Goal: Answer question/provide support: Answer question/provide support

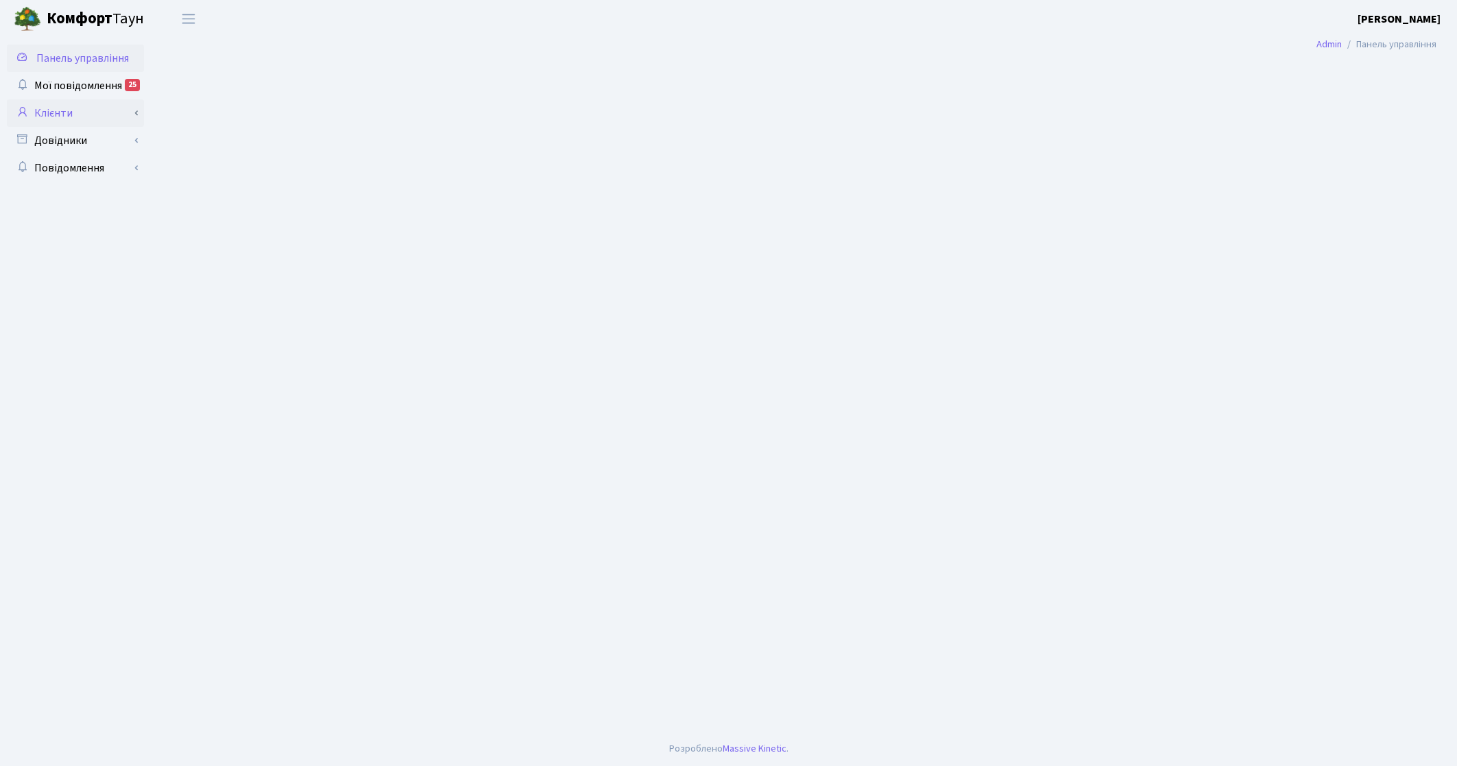
click at [104, 120] on link "Клієнти" at bounding box center [75, 112] width 137 height 27
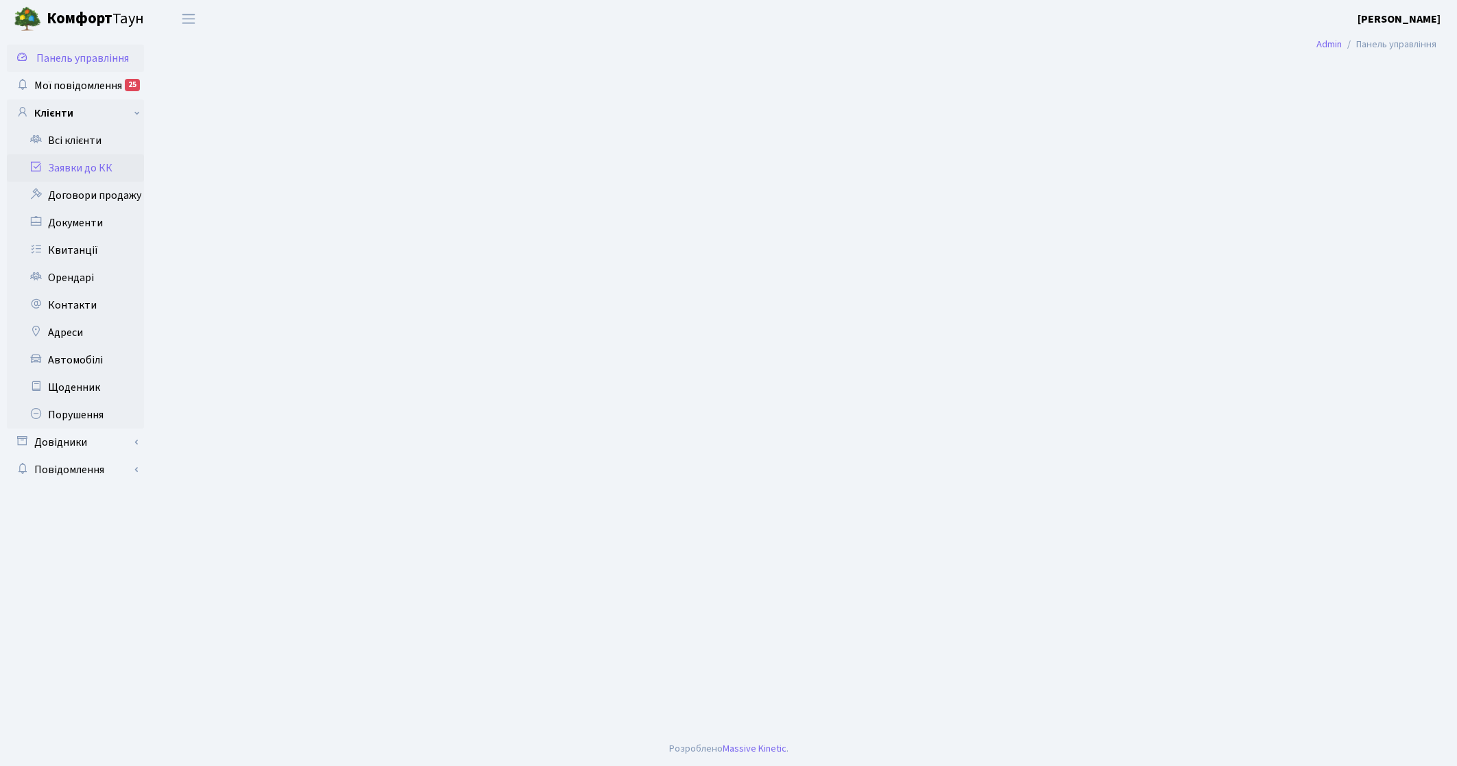
click at [110, 168] on link "Заявки до КК" at bounding box center [75, 167] width 137 height 27
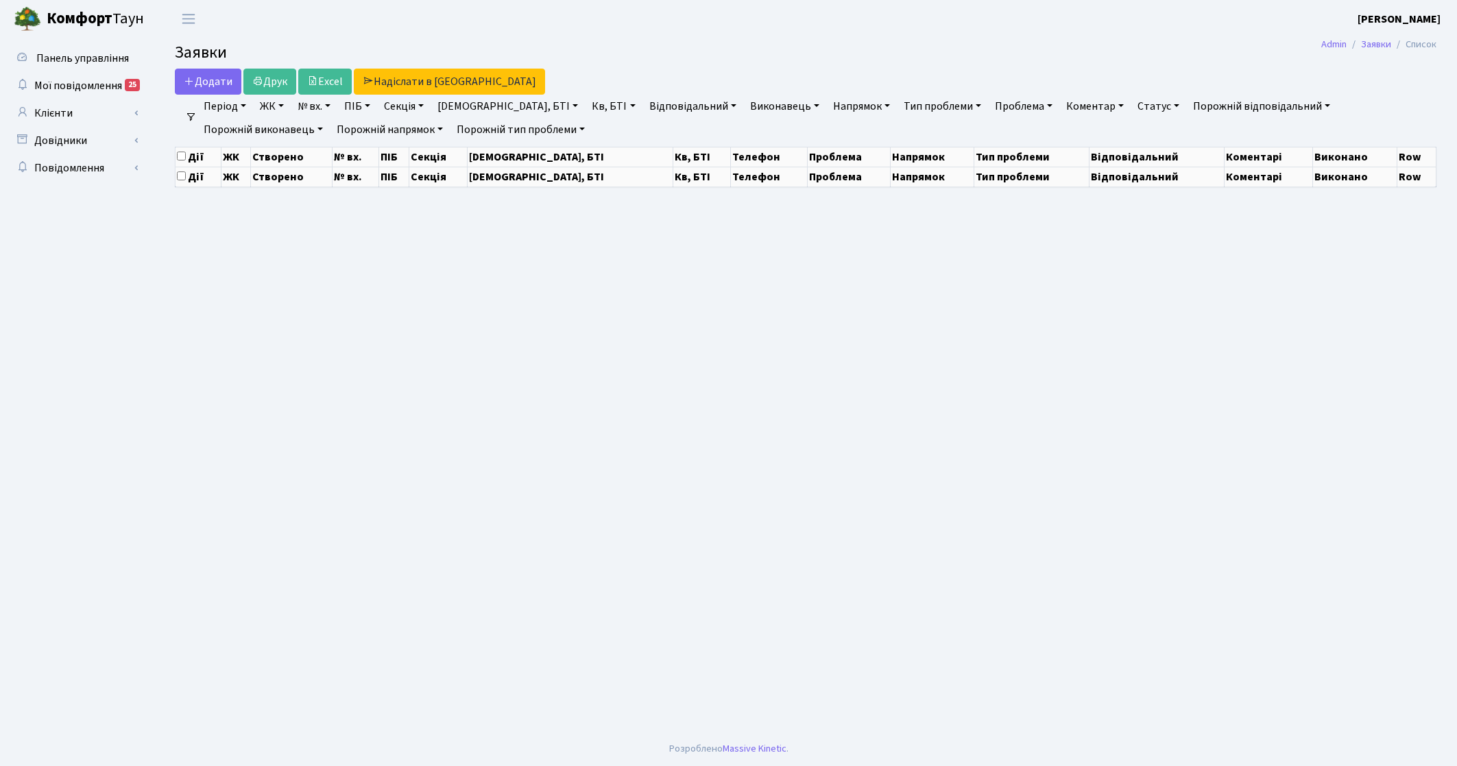
select select "25"
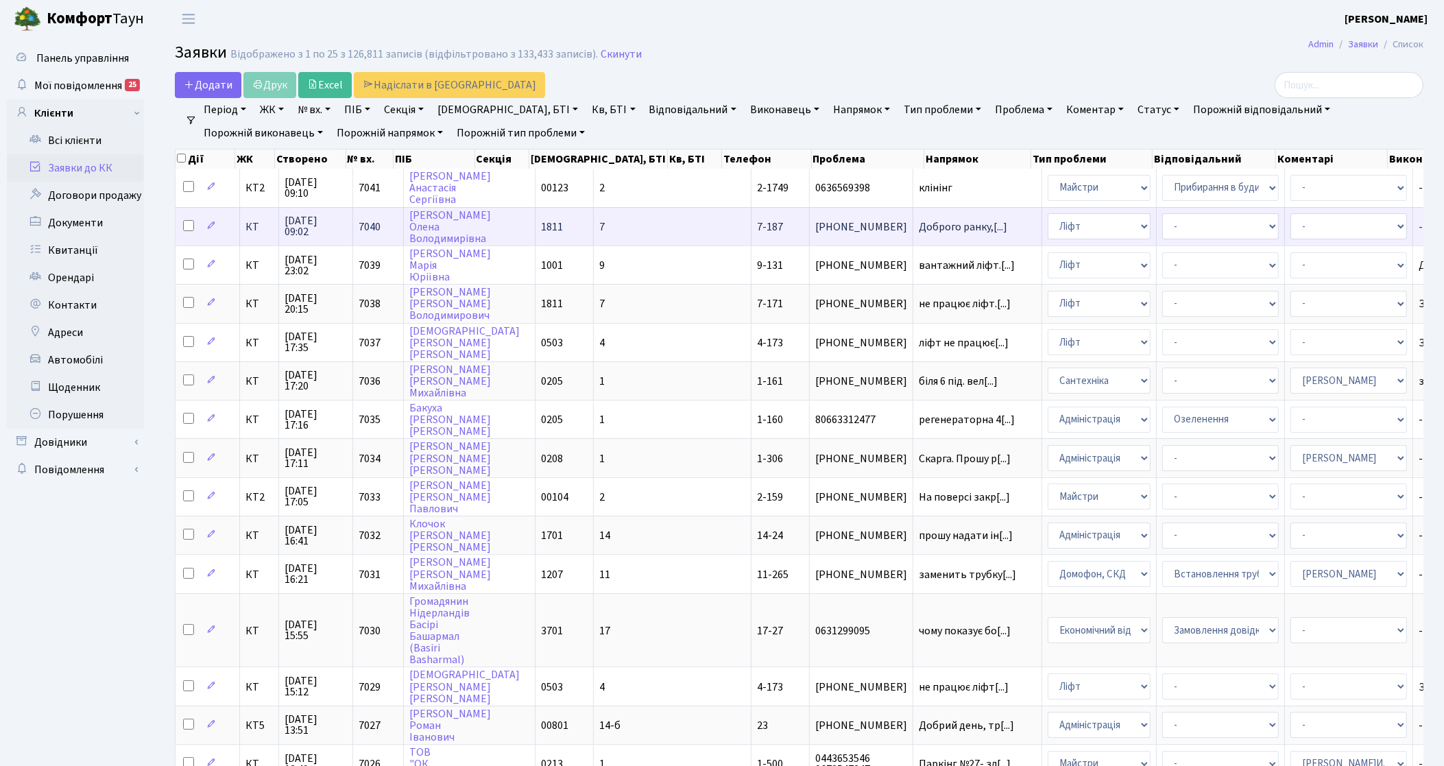
click at [239, 232] on td at bounding box center [207, 226] width 64 height 38
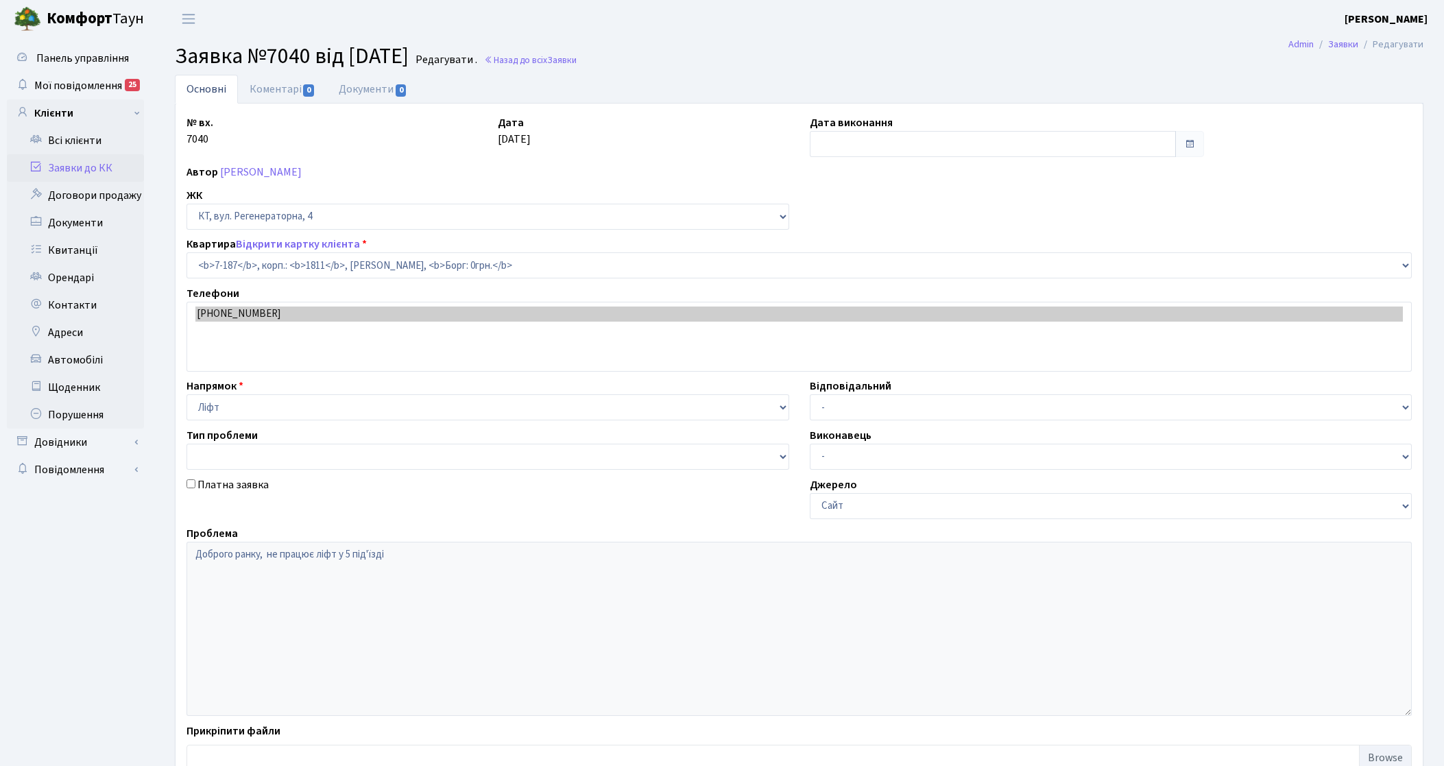
select select "5028"
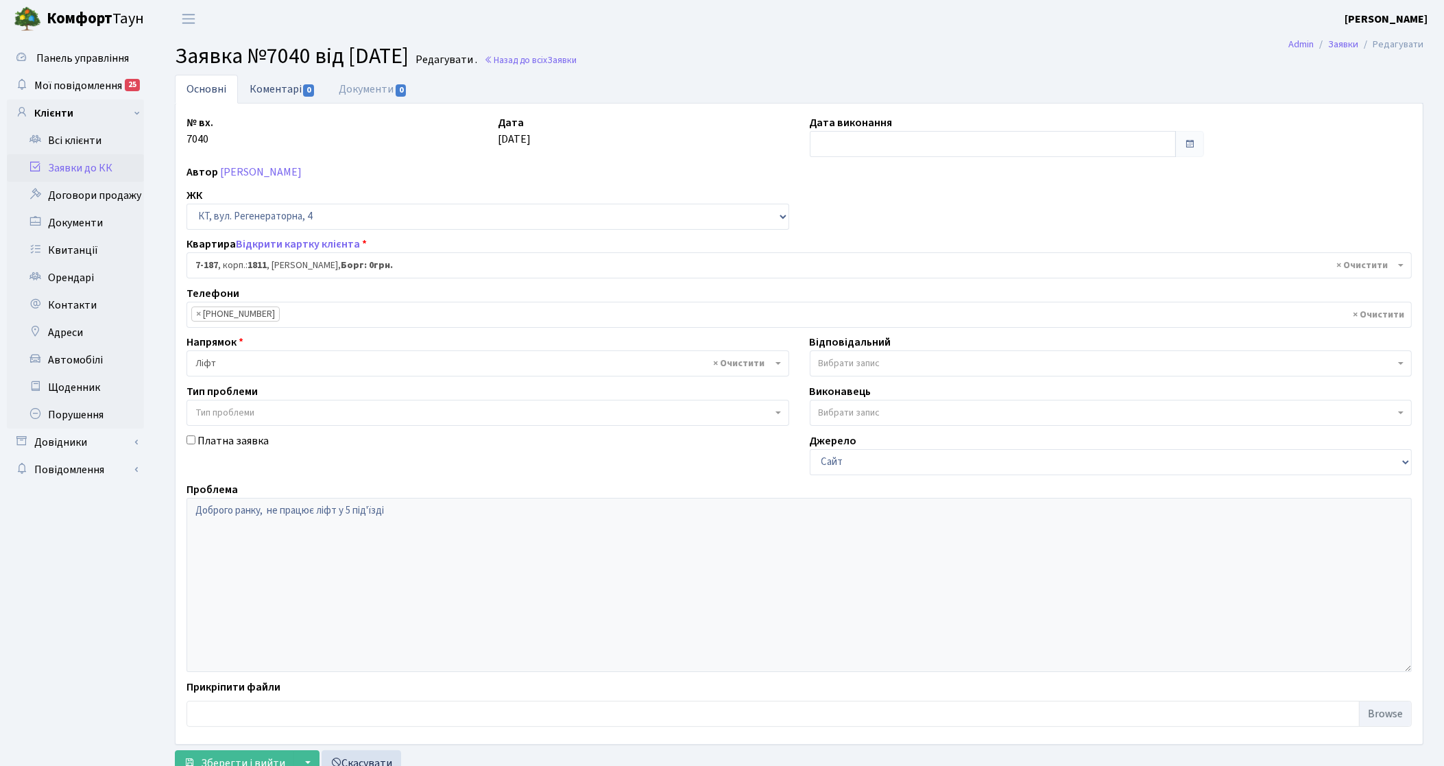
click at [271, 86] on link "Коментарі 0" at bounding box center [282, 89] width 89 height 28
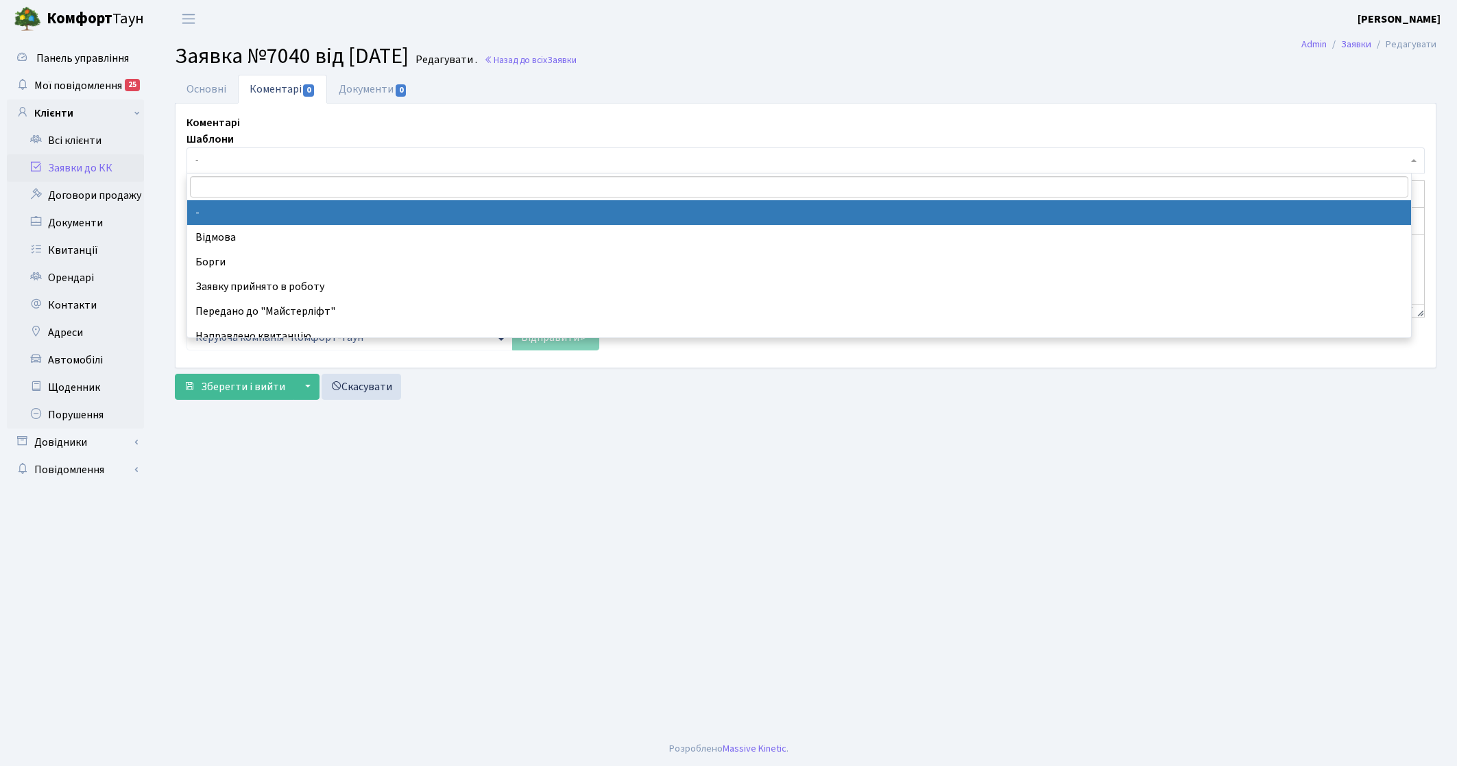
click at [282, 148] on span "-" at bounding box center [805, 160] width 1238 height 26
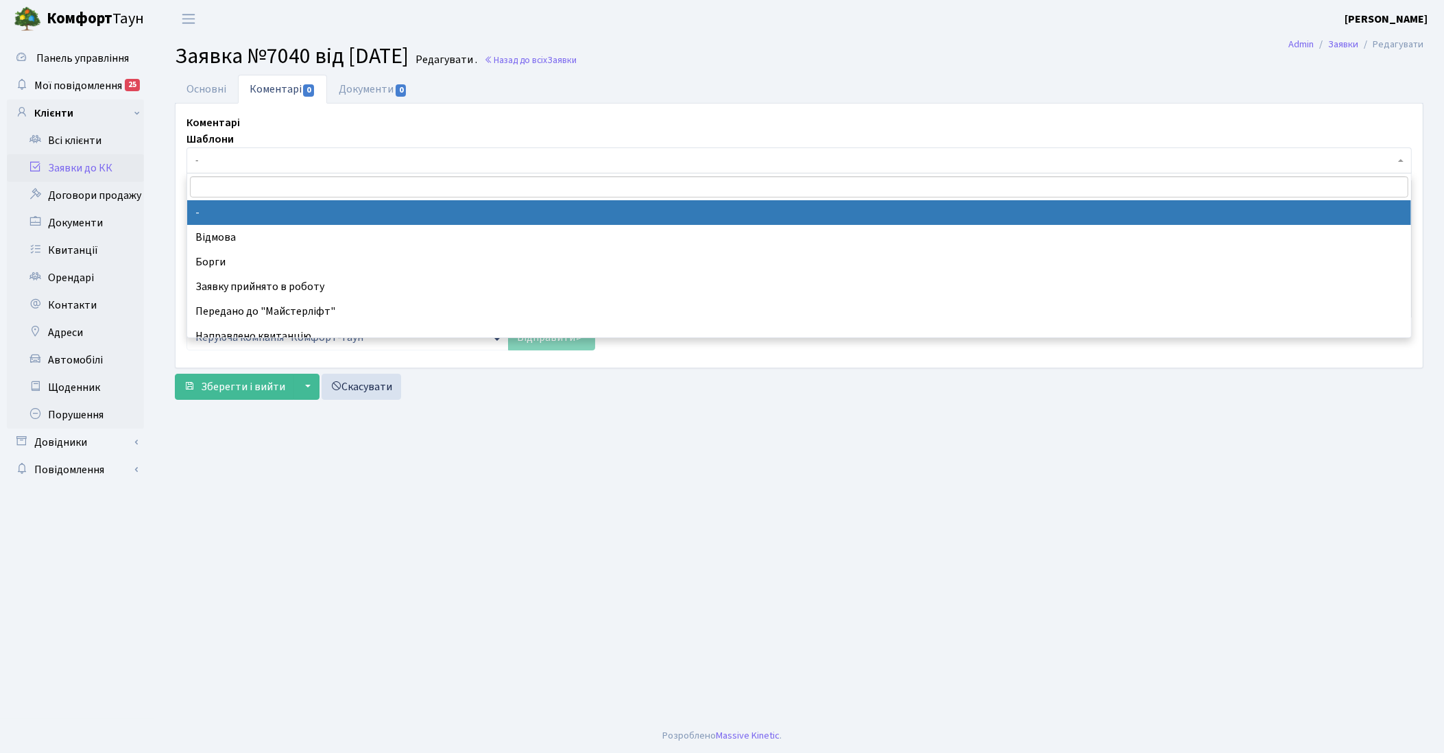
click at [282, 156] on span "-" at bounding box center [794, 161] width 1199 height 14
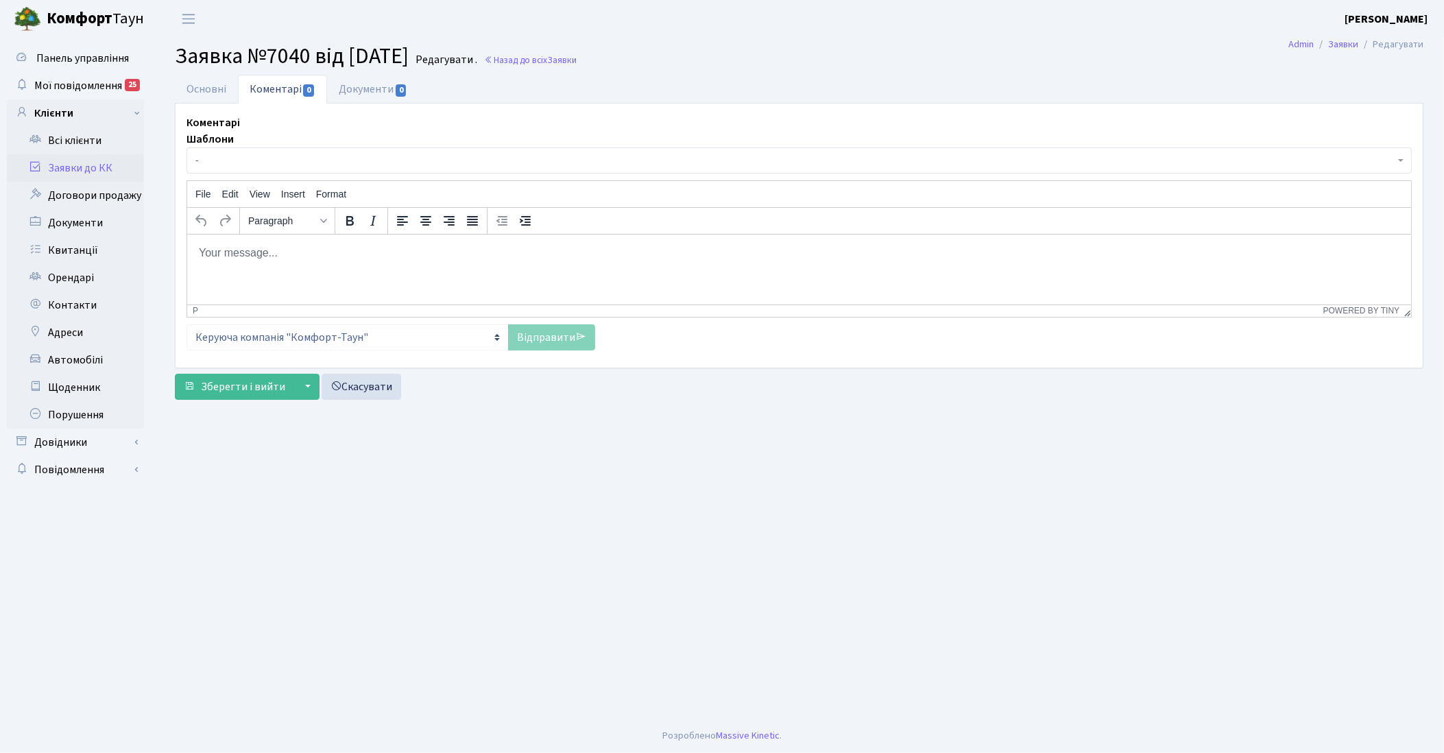
click at [282, 158] on span "-" at bounding box center [794, 161] width 1199 height 14
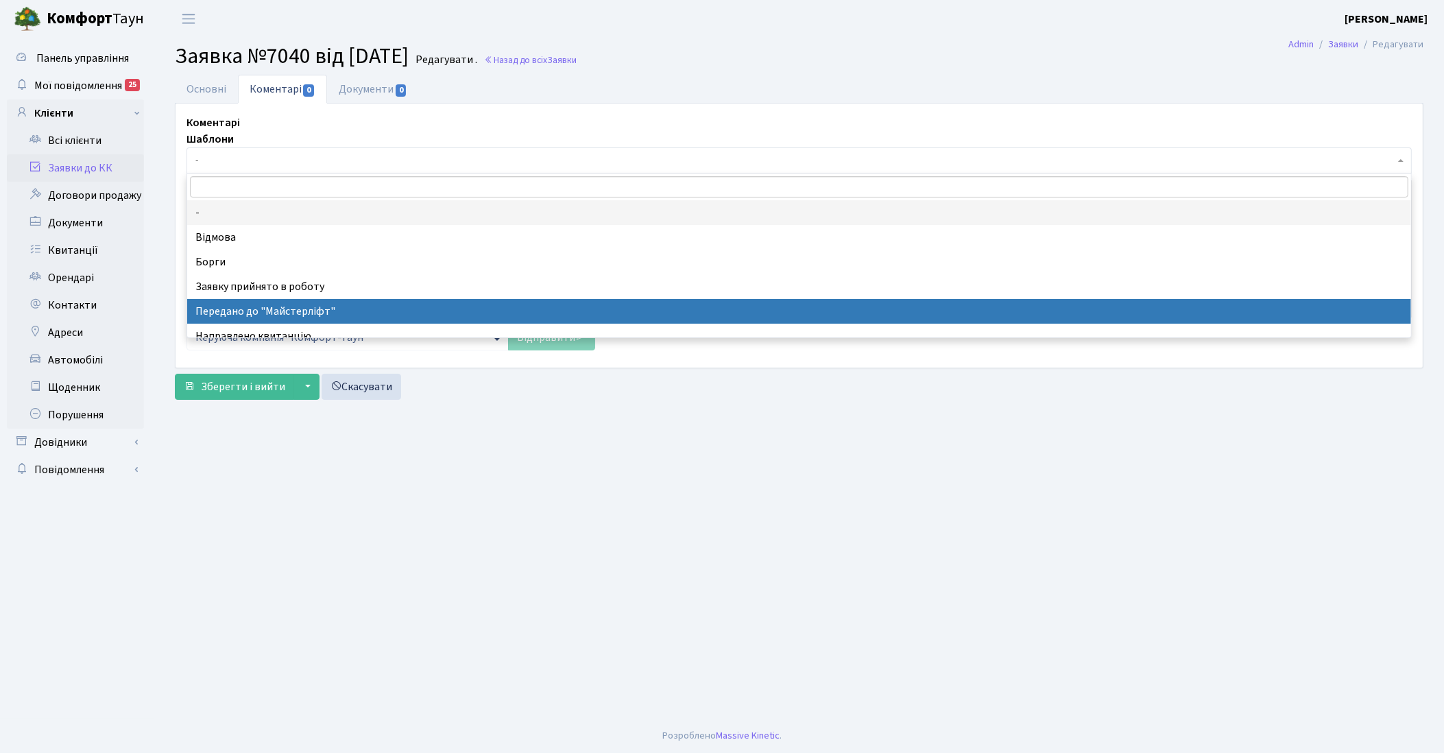
select select "9"
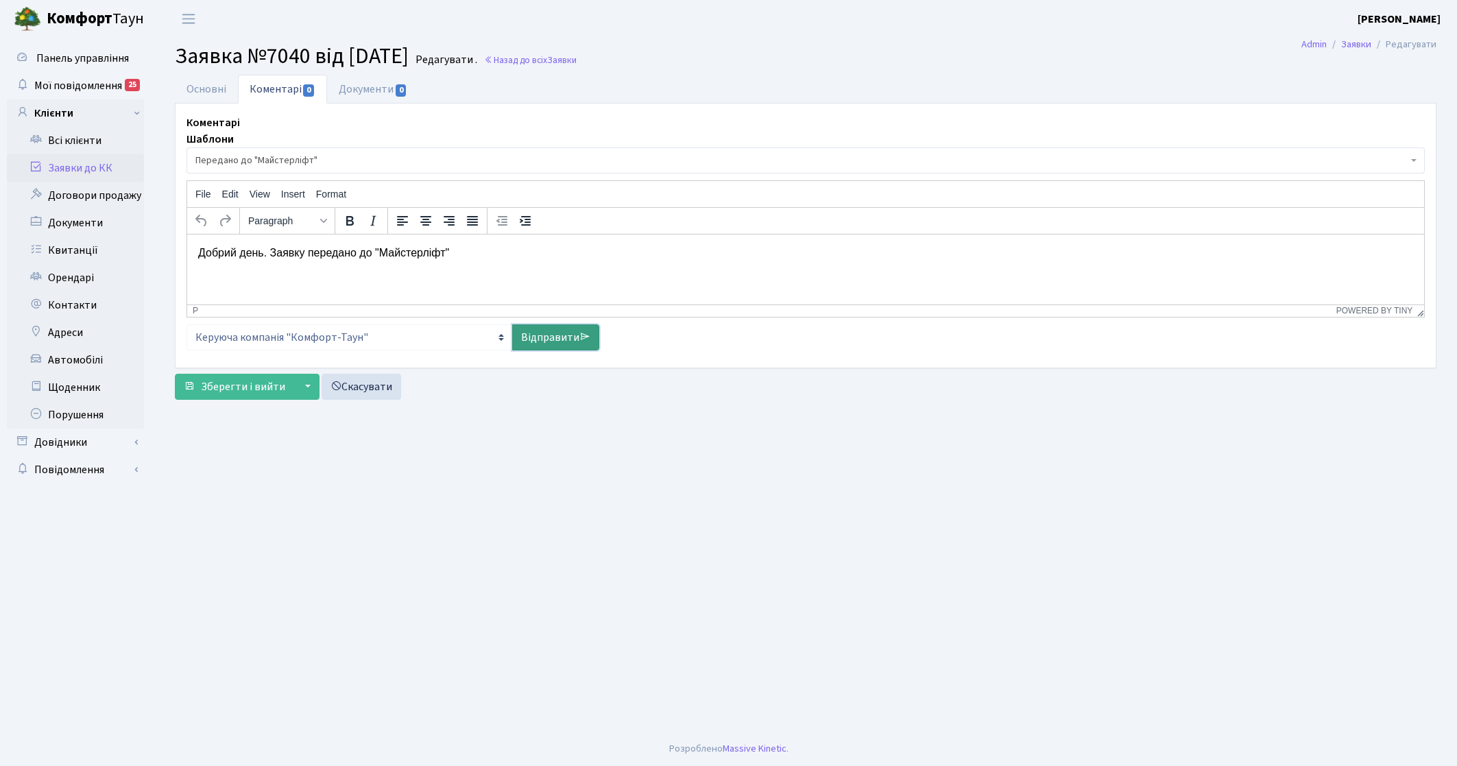
click at [537, 329] on link "Відправити" at bounding box center [555, 337] width 87 height 26
select select
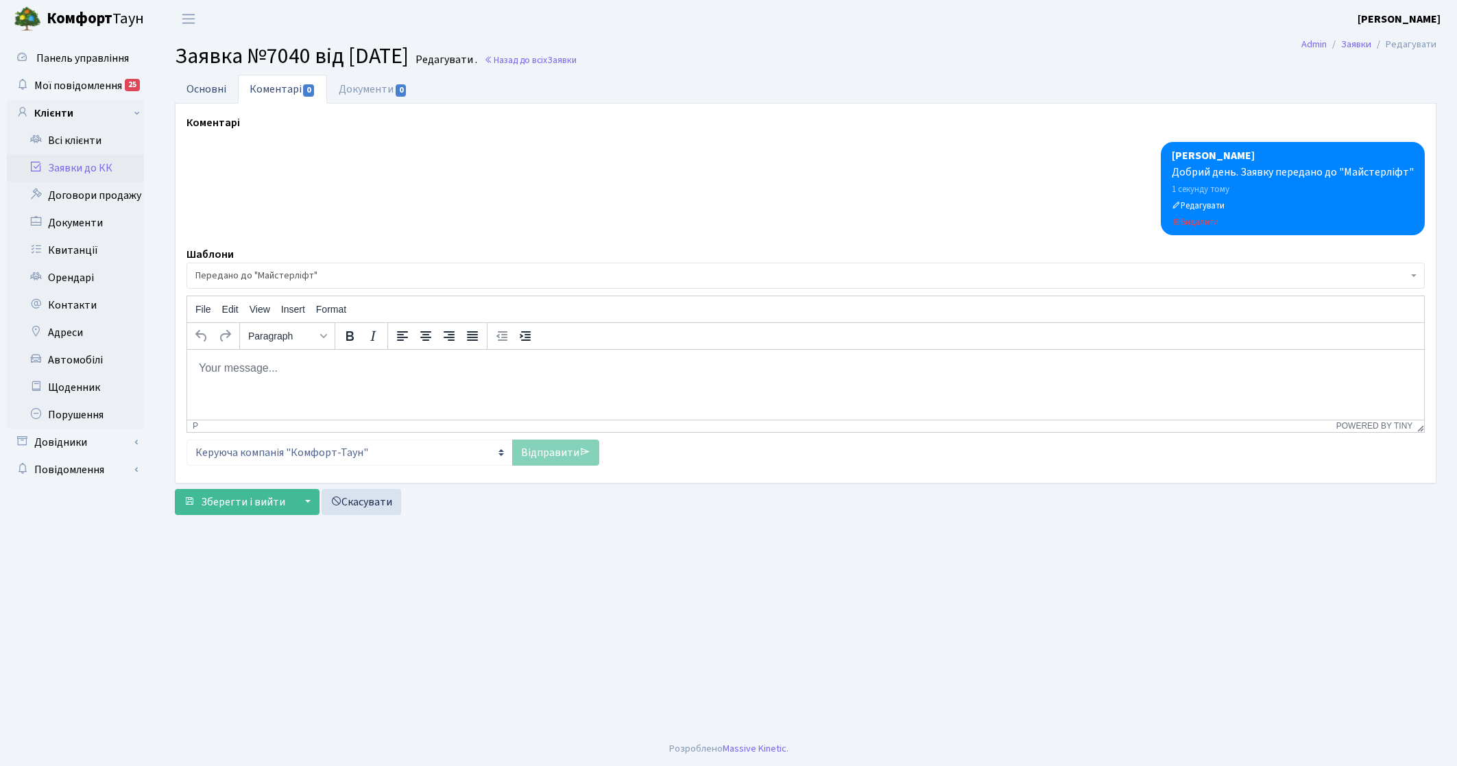
click at [197, 95] on link "Основні" at bounding box center [206, 89] width 63 height 28
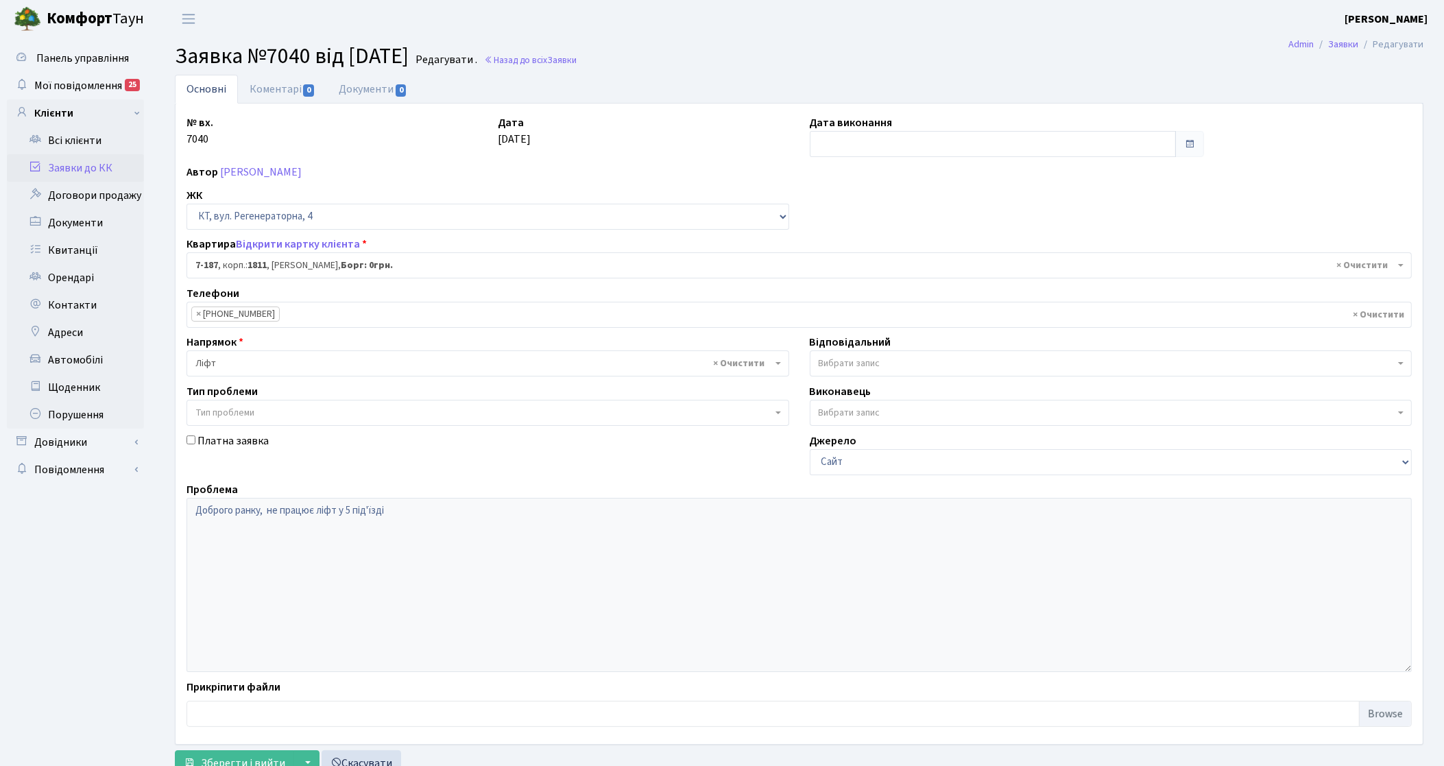
click at [101, 163] on link "Заявки до КК" at bounding box center [75, 167] width 137 height 27
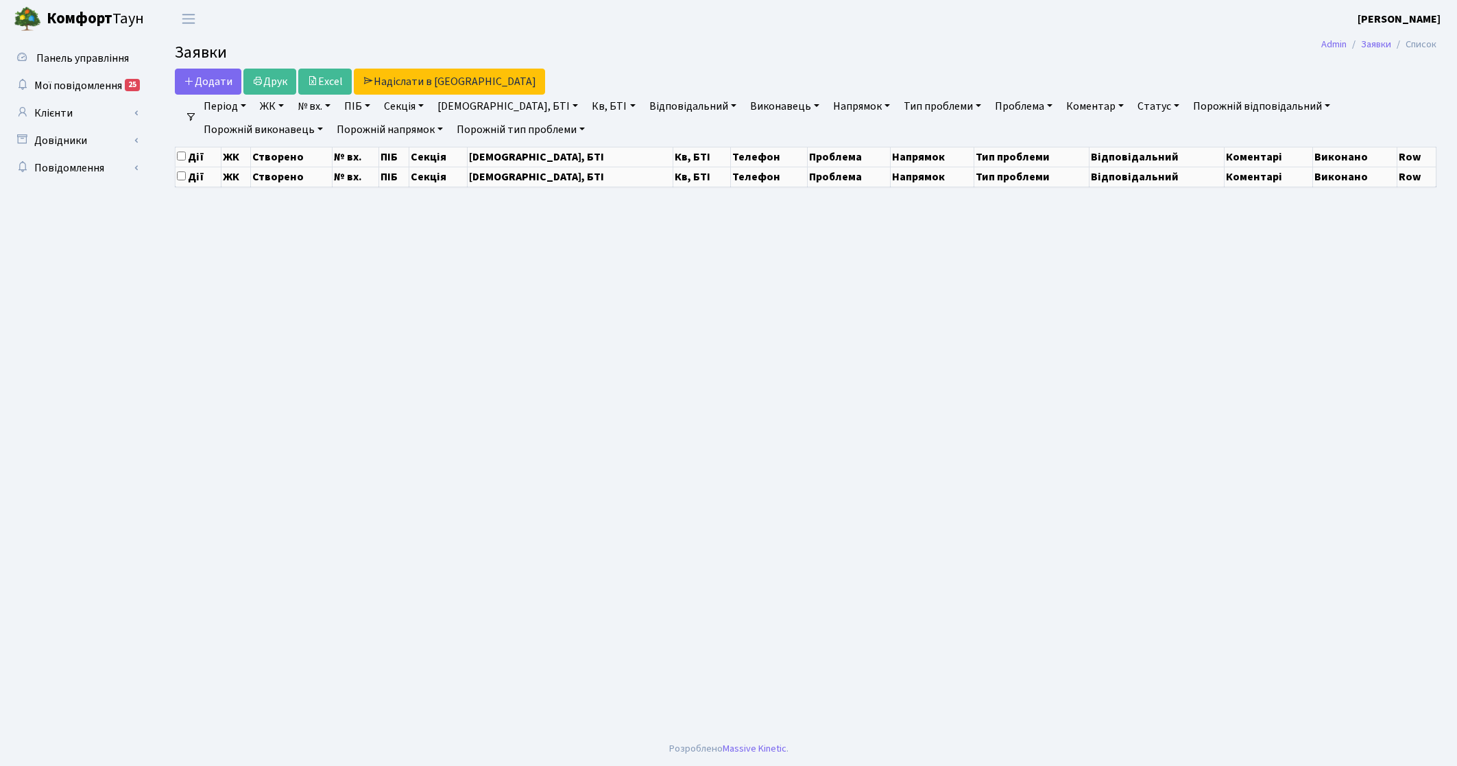
select select "25"
